Goal: Information Seeking & Learning: Learn about a topic

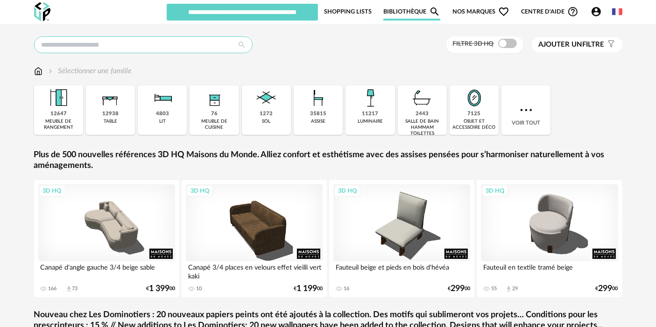
click at [146, 43] on input "text" at bounding box center [143, 44] width 219 height 17
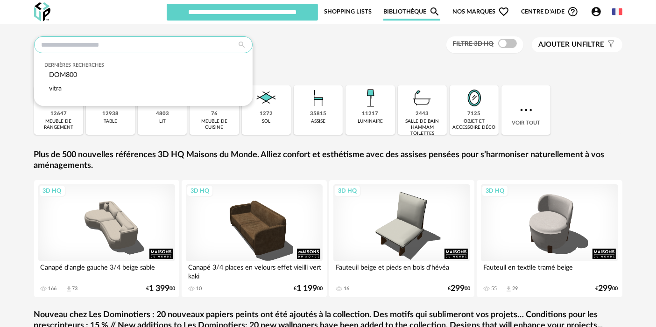
click at [146, 41] on input "text" at bounding box center [143, 44] width 219 height 17
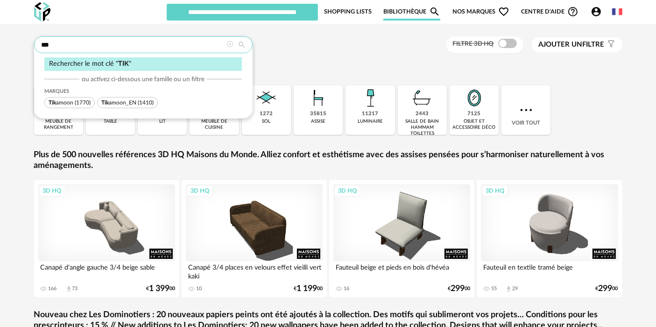
type input "***"
click at [61, 104] on span "Tik amoon" at bounding box center [61, 103] width 25 height 6
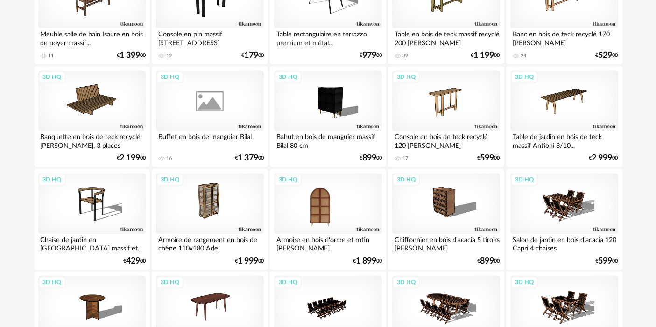
scroll to position [1923, 0]
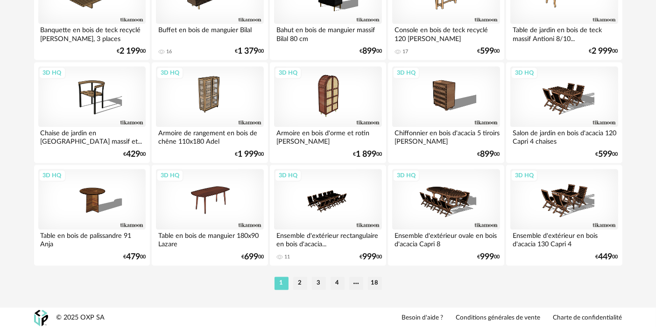
drag, startPoint x: 375, startPoint y: 283, endPoint x: 381, endPoint y: 247, distance: 35.9
click at [375, 283] on li "18" at bounding box center [375, 283] width 14 height 13
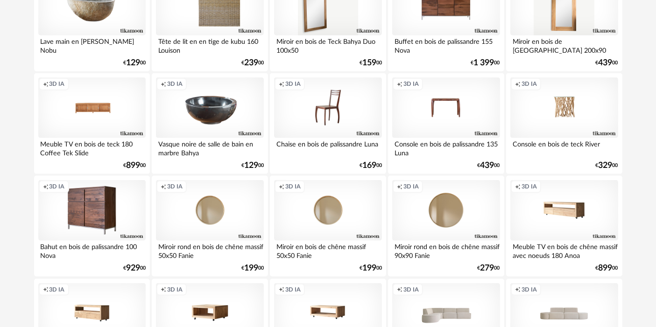
scroll to position [1306, 0]
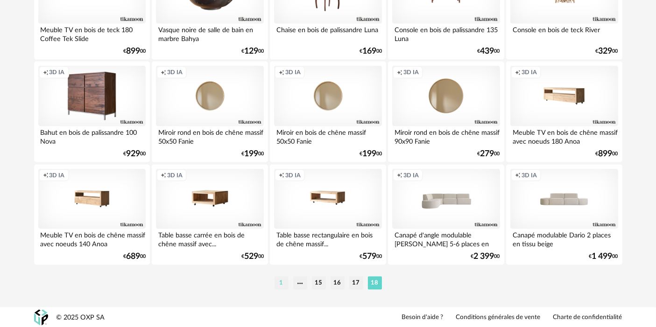
click at [283, 277] on li "1" at bounding box center [282, 283] width 14 height 13
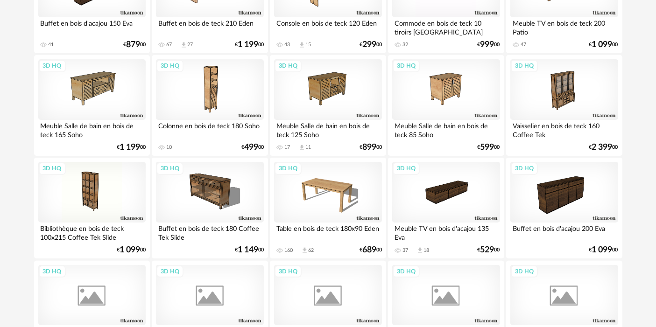
scroll to position [363, 0]
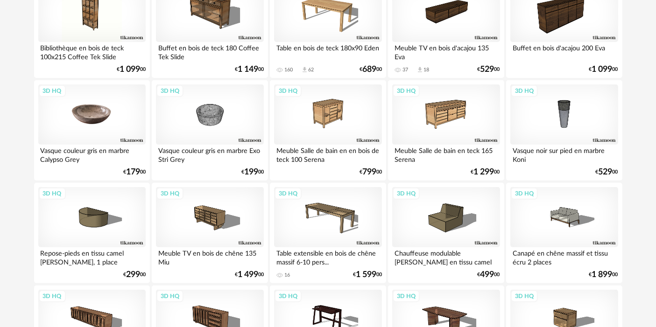
click at [73, 108] on div "3D HQ" at bounding box center [91, 115] width 107 height 61
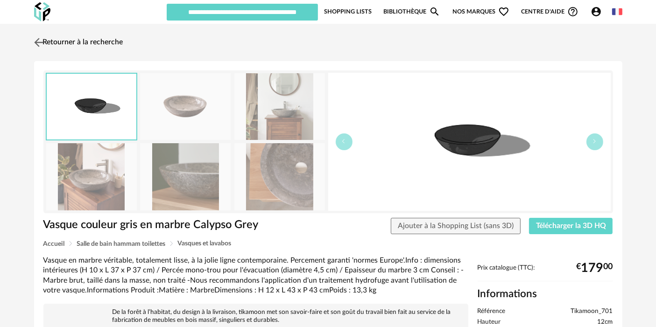
click at [95, 44] on link "Retourner à la recherche" at bounding box center [78, 42] width 92 height 21
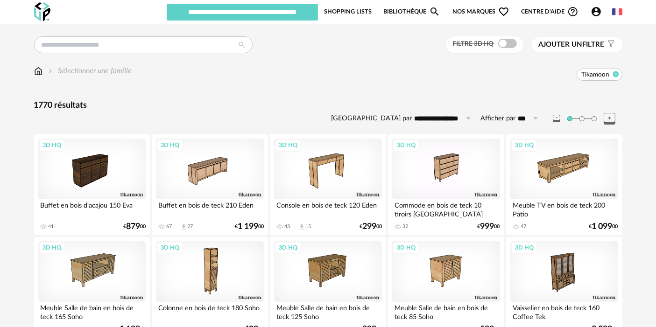
drag, startPoint x: 617, startPoint y: 72, endPoint x: 599, endPoint y: 72, distance: 17.8
click at [616, 72] on icon at bounding box center [616, 74] width 6 height 6
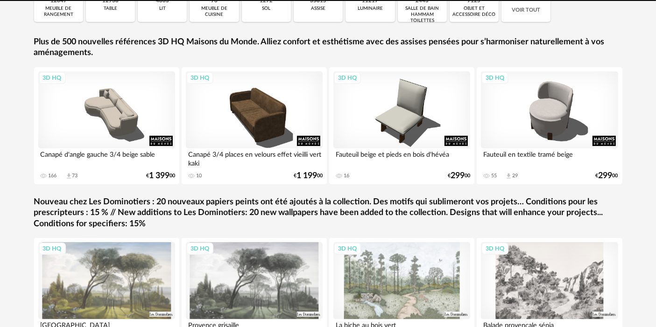
scroll to position [191, 0]
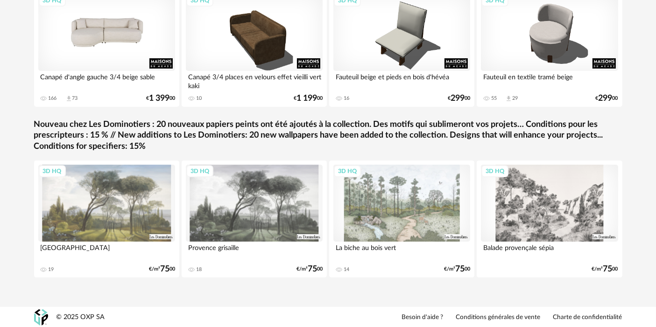
click at [85, 30] on div "3D HQ" at bounding box center [106, 32] width 137 height 77
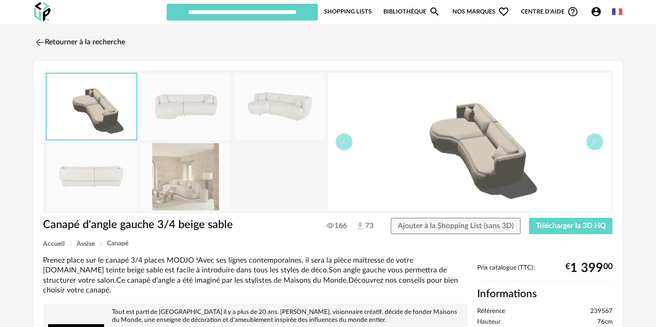
click at [213, 121] on img at bounding box center [185, 106] width 91 height 67
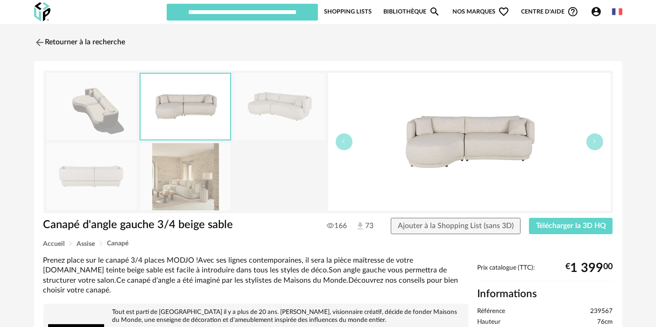
click at [259, 110] on img at bounding box center [279, 106] width 91 height 67
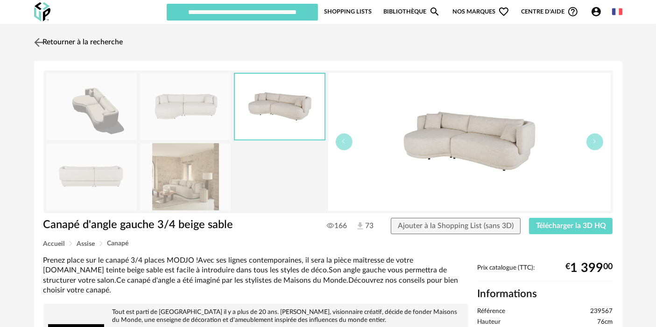
click at [53, 43] on link "Retourner à la recherche" at bounding box center [78, 42] width 92 height 21
